Goal: Book appointment/travel/reservation

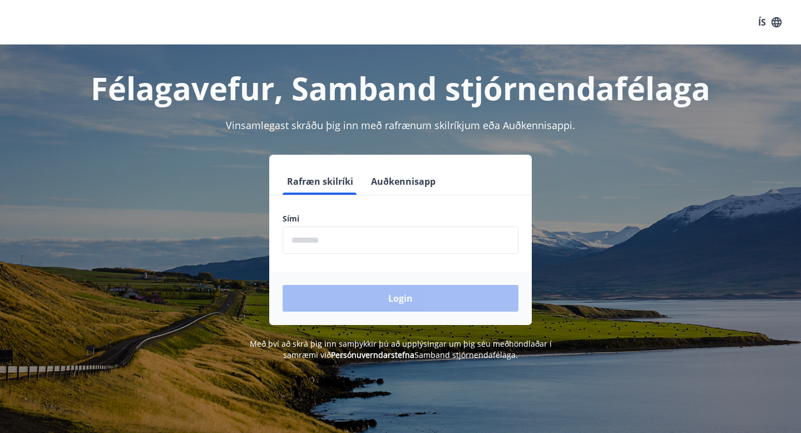
click at [355, 242] on input "phone" at bounding box center [400, 239] width 236 height 27
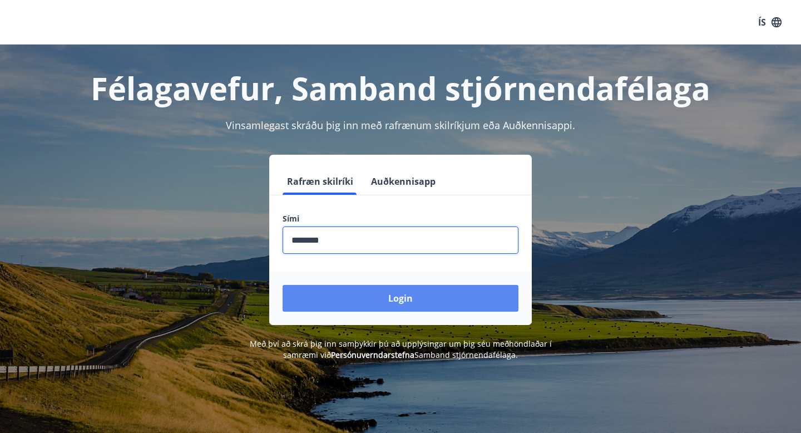
type input "********"
click at [375, 301] on button "Login" at bounding box center [400, 298] width 236 height 27
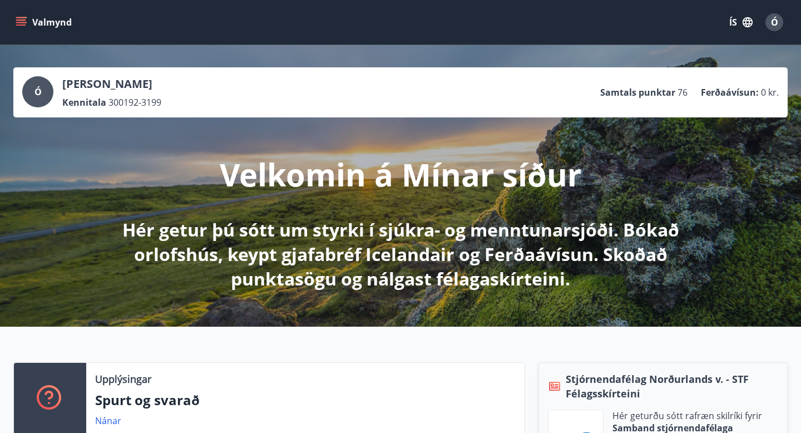
click at [34, 29] on button "Valmynd" at bounding box center [44, 22] width 63 height 20
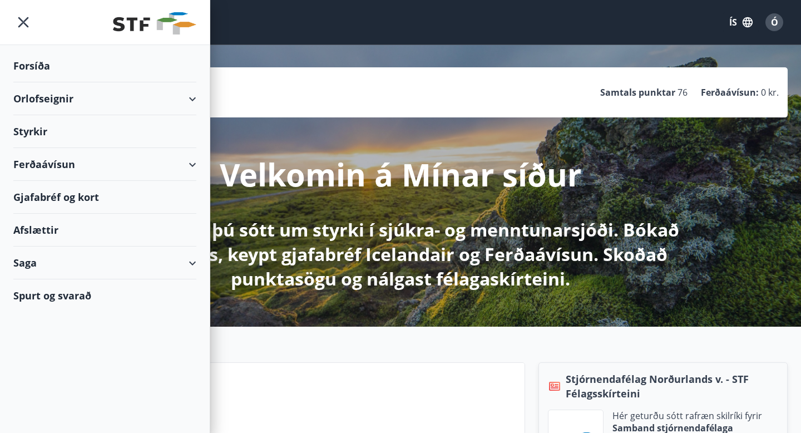
click at [137, 102] on div "Orlofseignir" at bounding box center [104, 98] width 183 height 33
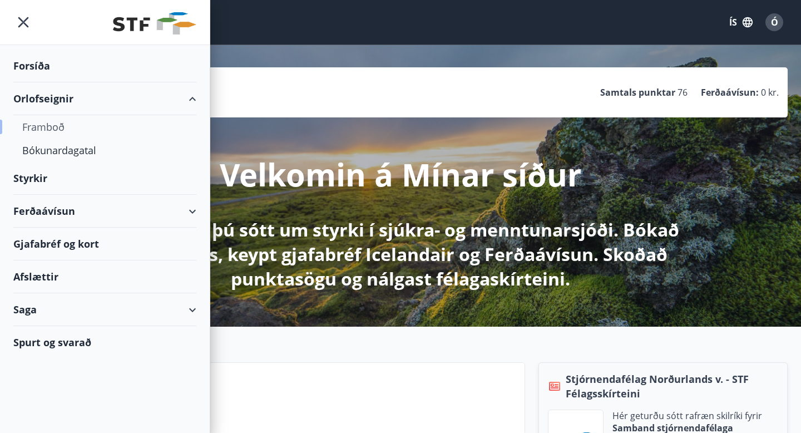
click at [54, 132] on div "Framboð" at bounding box center [104, 126] width 165 height 23
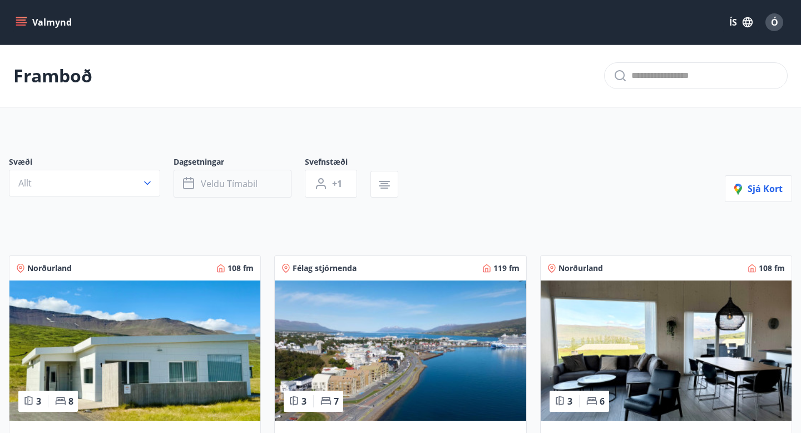
click at [242, 177] on span "Veldu tímabil" at bounding box center [229, 183] width 57 height 12
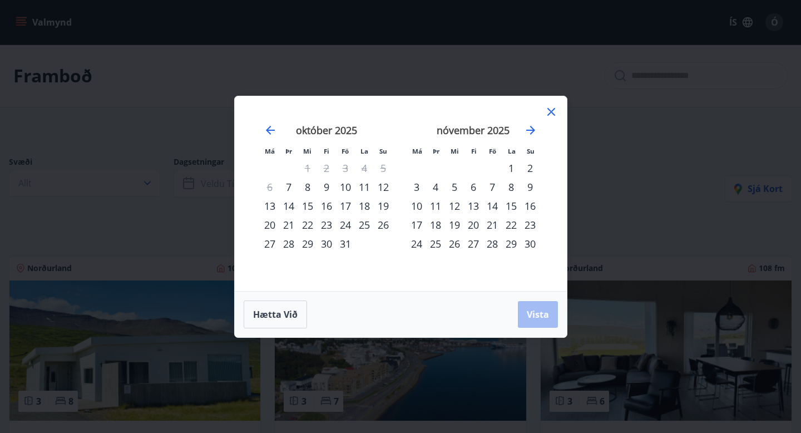
click at [493, 187] on div "7" at bounding box center [492, 186] width 19 height 19
click at [528, 188] on div "9" at bounding box center [529, 186] width 19 height 19
click at [538, 314] on span "Vista" at bounding box center [538, 314] width 22 height 12
